Goal: Obtain resource: Obtain resource

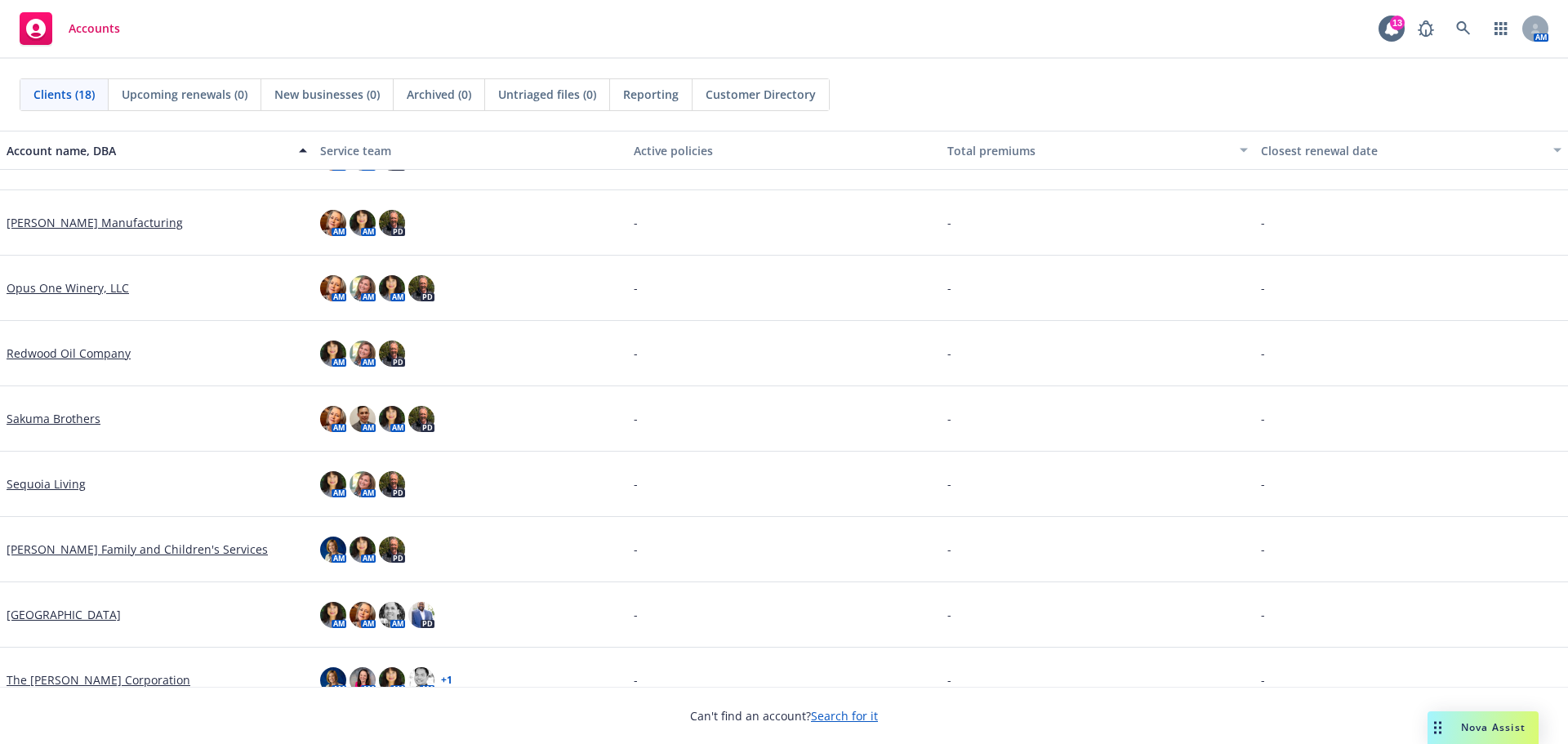
scroll to position [659, 0]
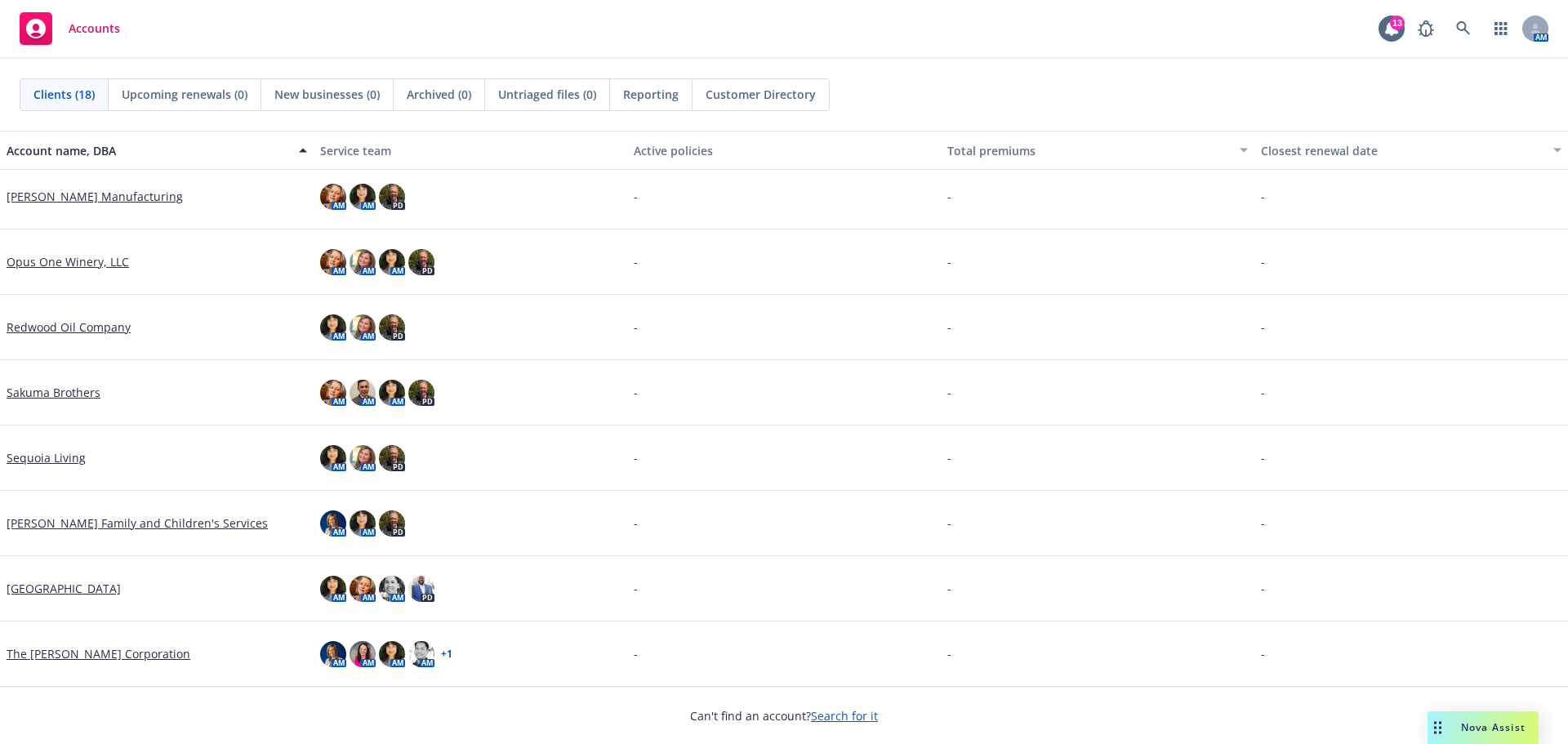
click at [58, 657] on link "The [PERSON_NAME] Corporation" at bounding box center [98, 653] width 183 height 18
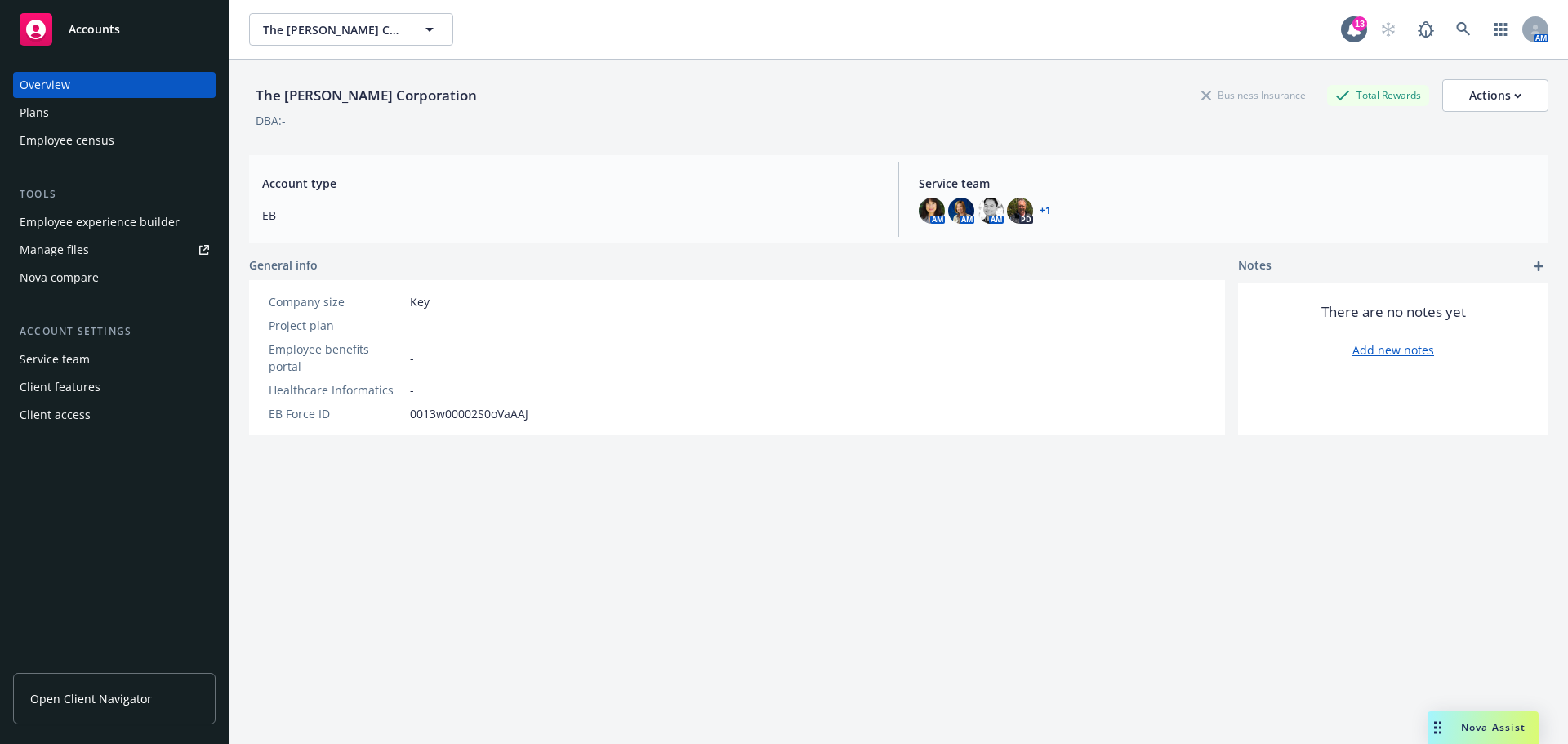
click at [93, 696] on span "Open Client Navigator" at bounding box center [91, 699] width 121 height 18
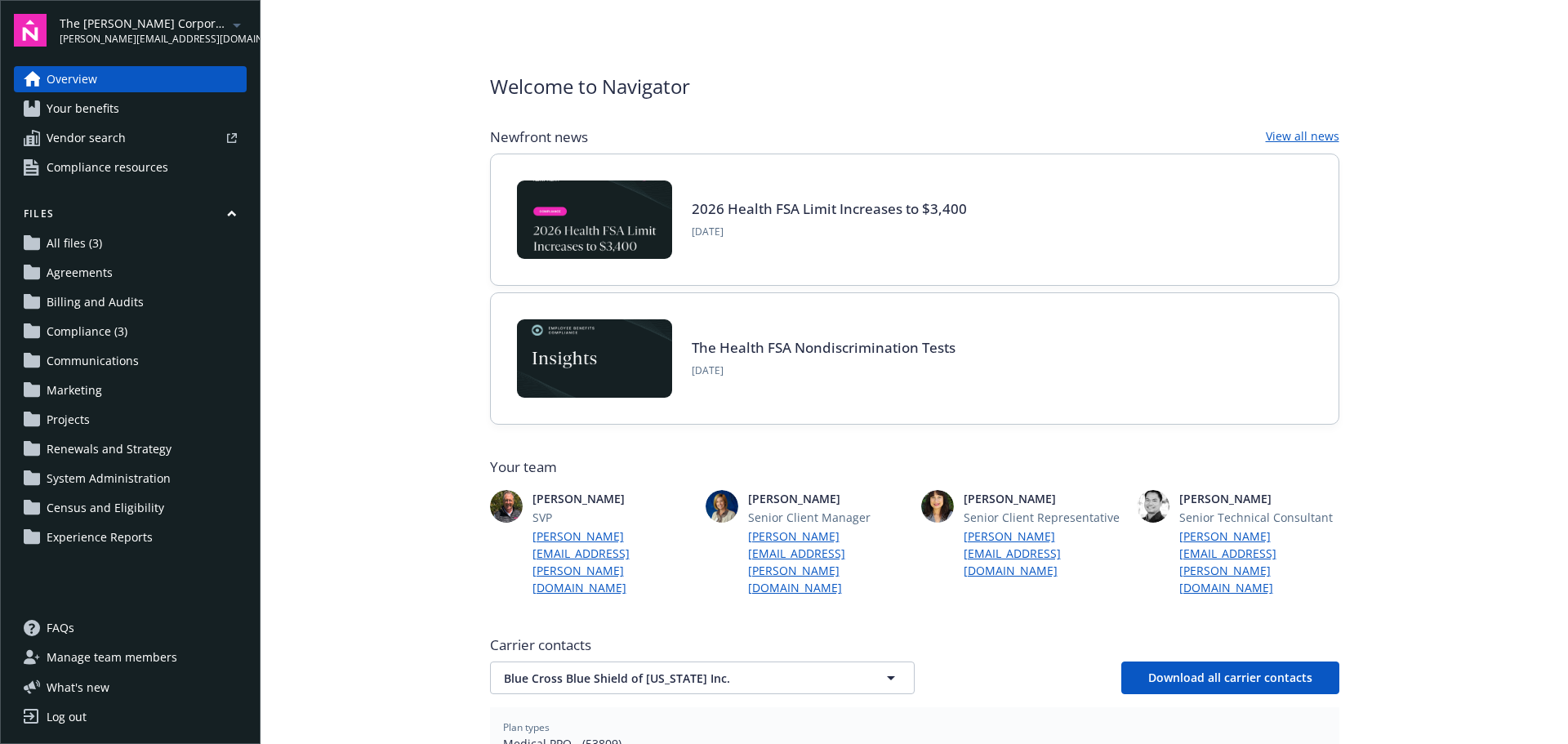
click at [109, 357] on span "Communications" at bounding box center [93, 360] width 93 height 26
